Goal: Transaction & Acquisition: Purchase product/service

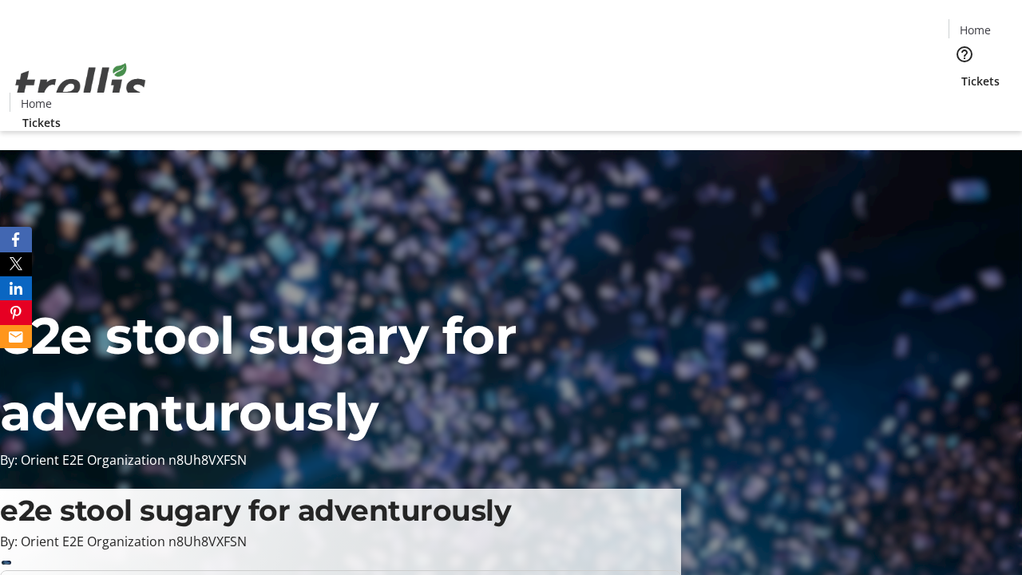
click at [961, 73] on span "Tickets" at bounding box center [980, 81] width 38 height 17
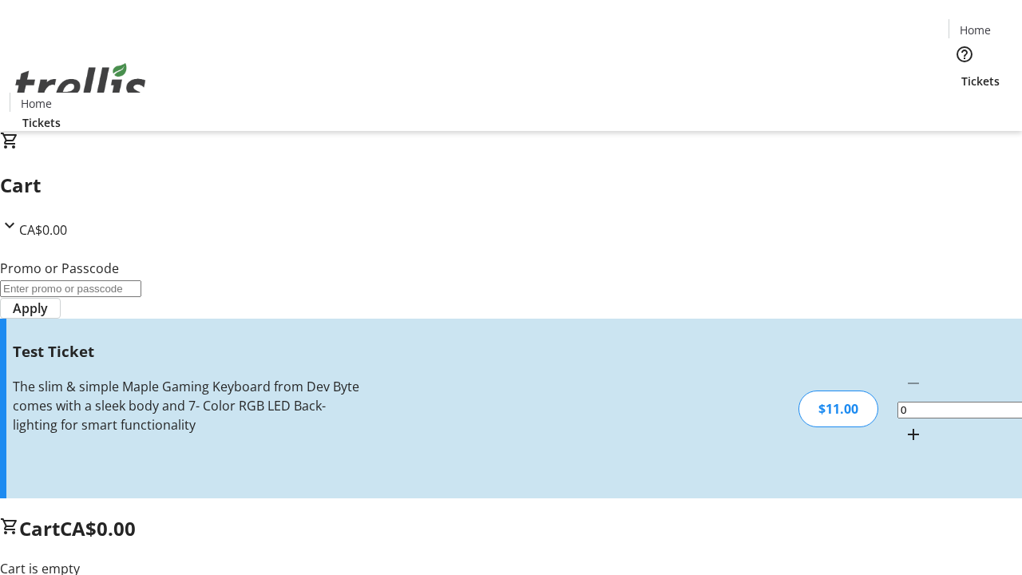
click at [904, 425] on mat-icon "Increment by one" at bounding box center [913, 434] width 19 height 19
type input "1"
type input "UNLOCK"
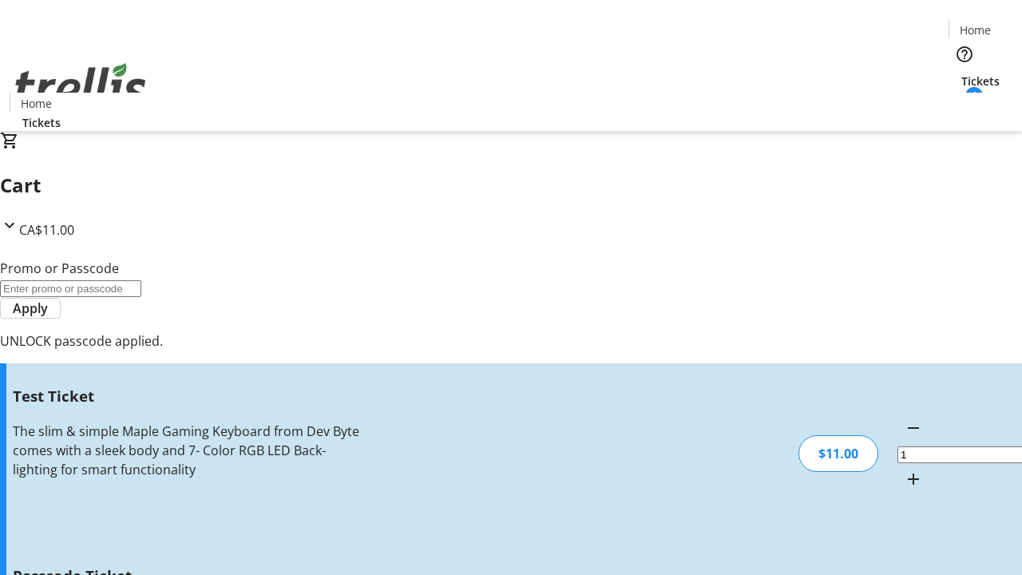
type input "5"
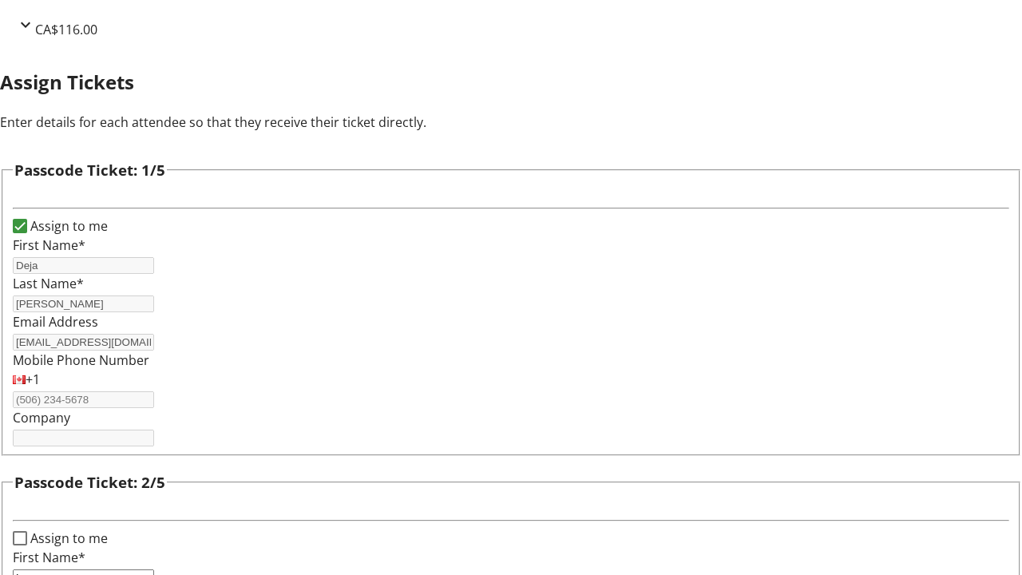
type input "Lea"
type input "[PERSON_NAME]"
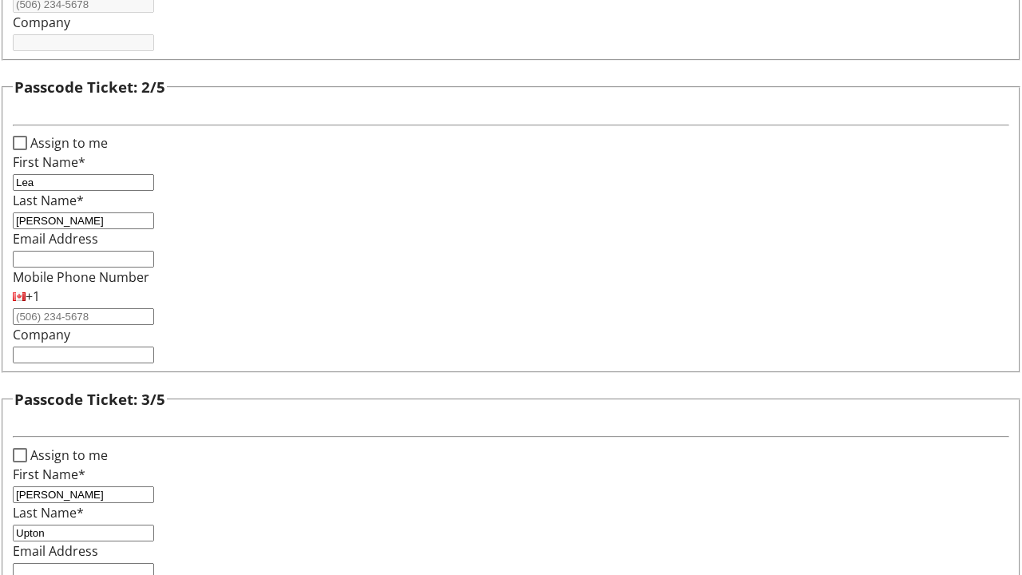
type input "Upton"
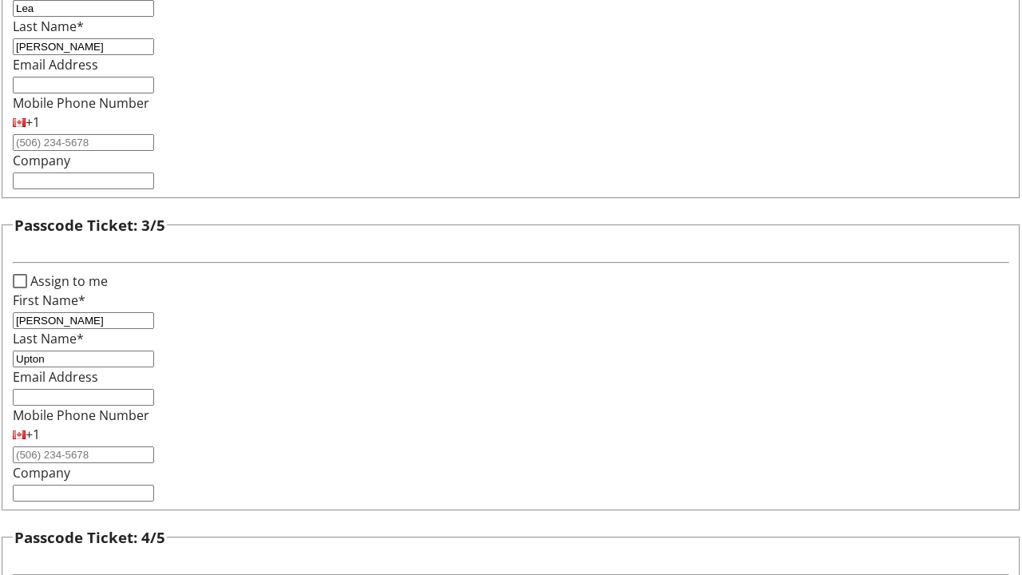
type input "[PERSON_NAME]"
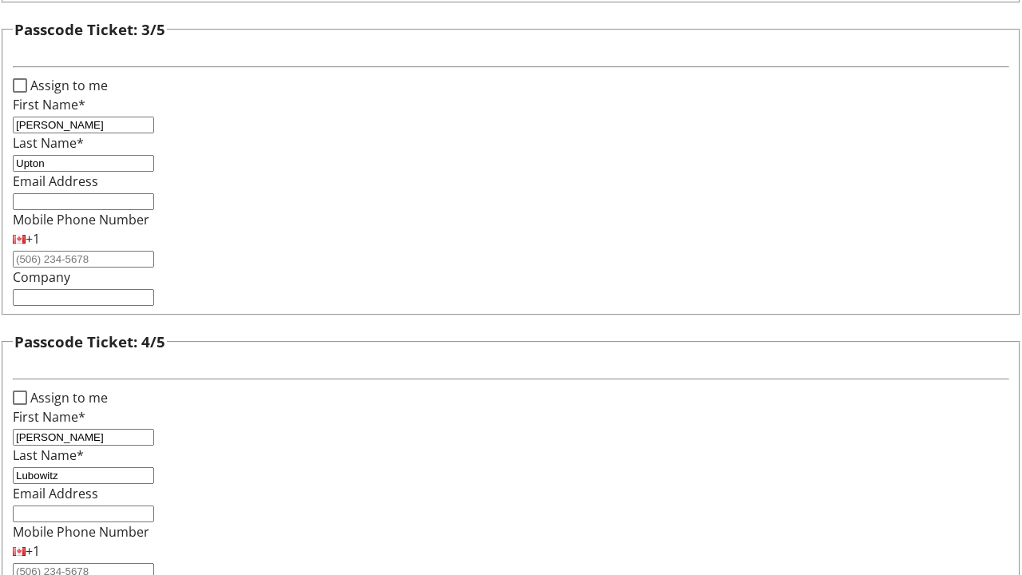
type input "Lubowitz"
checkbox input "true"
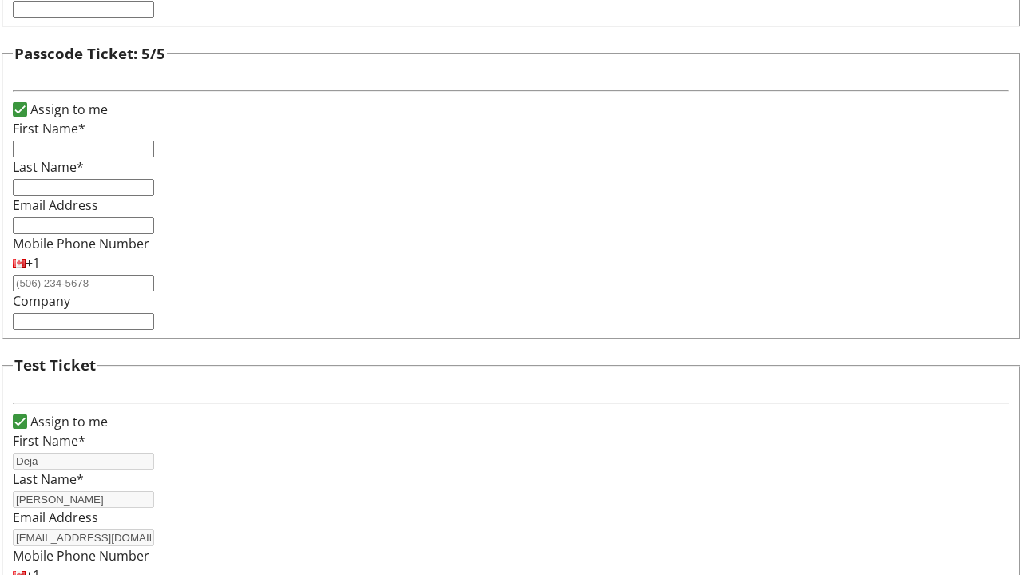
type input "Deja"
type input "[PERSON_NAME]"
type input "[EMAIL_ADDRESS][DOMAIN_NAME]"
